Goal: Go to known website: Access a specific website the user already knows

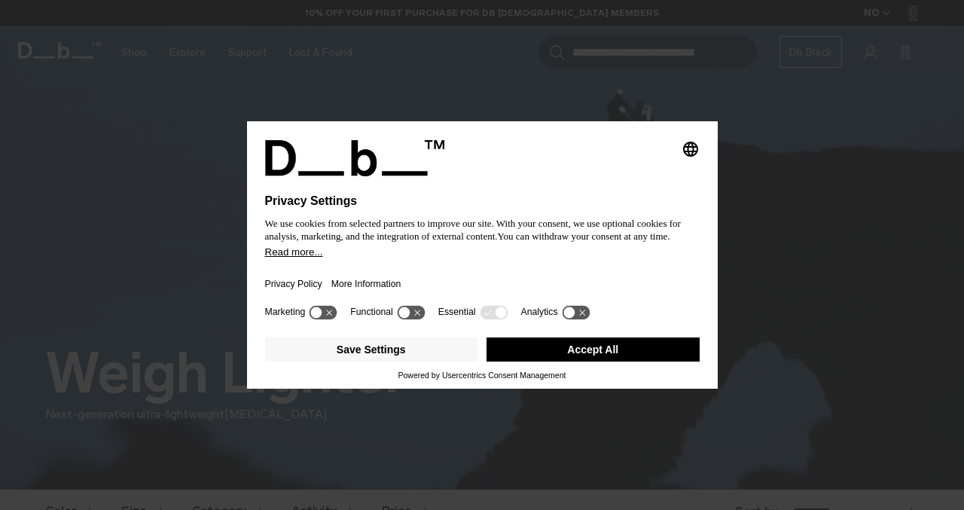
click at [595, 359] on button "Accept All" at bounding box center [592, 349] width 213 height 24
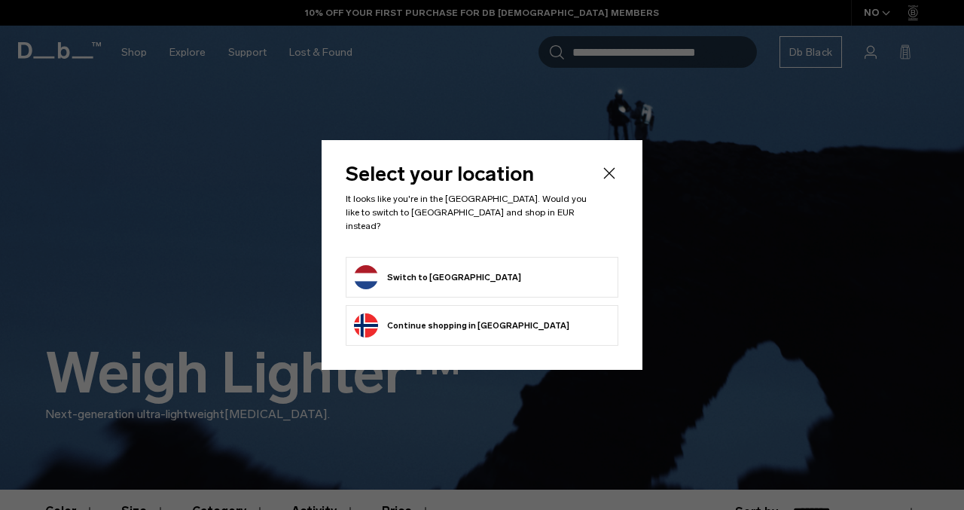
click at [382, 265] on button "Switch to [GEOGRAPHIC_DATA]" at bounding box center [437, 277] width 167 height 24
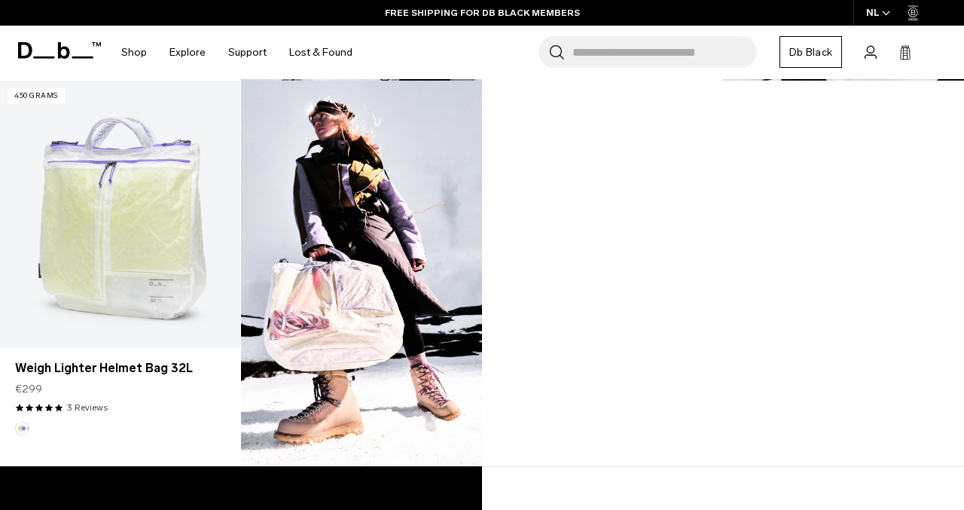
scroll to position [1851, 0]
